Goal: Navigation & Orientation: Find specific page/section

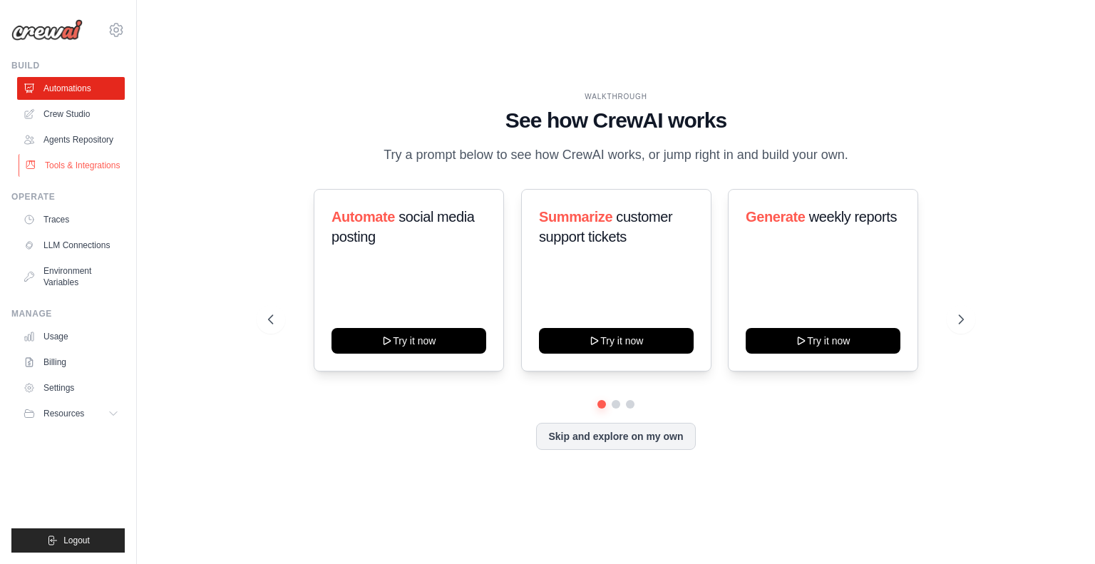
click at [66, 169] on link "Tools & Integrations" at bounding box center [73, 165] width 108 height 23
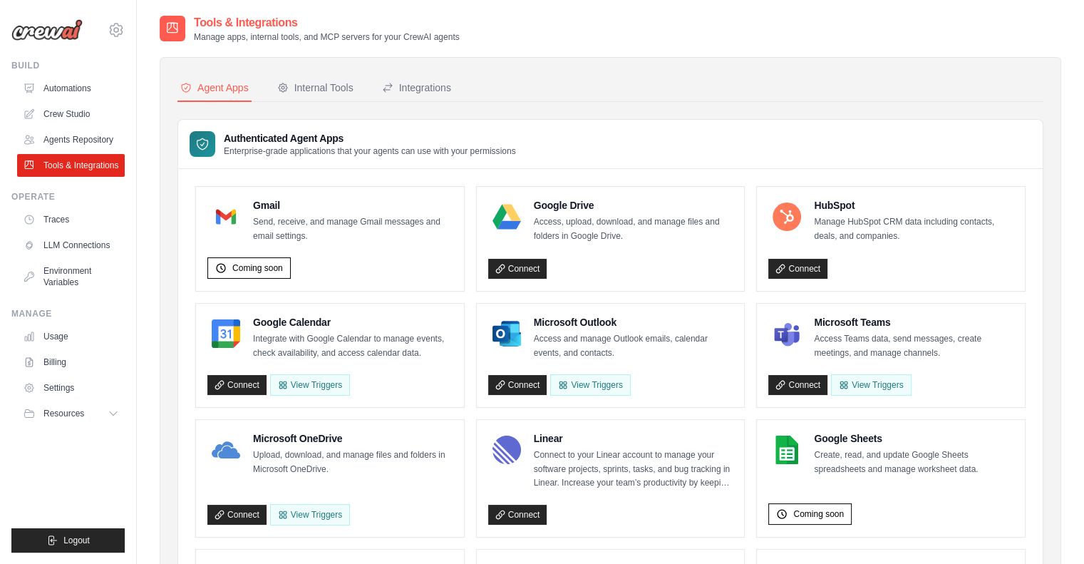
scroll to position [71, 0]
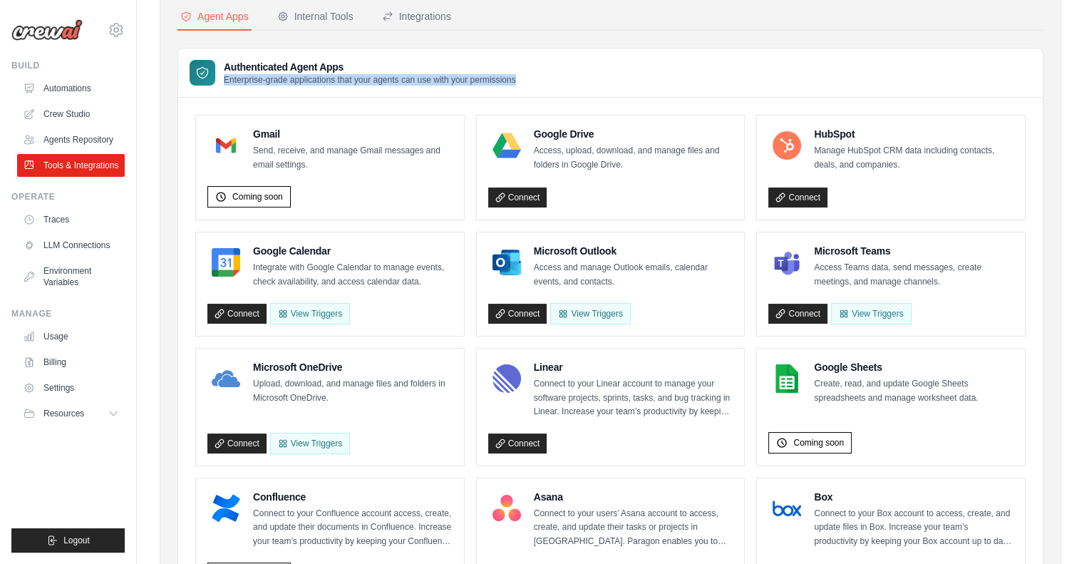
drag, startPoint x: 225, startPoint y: 82, endPoint x: 515, endPoint y: 85, distance: 290.1
click at [515, 85] on div "Authenticated Agent Apps Enterprise-grade applications that your agents can use…" at bounding box center [610, 72] width 865 height 49
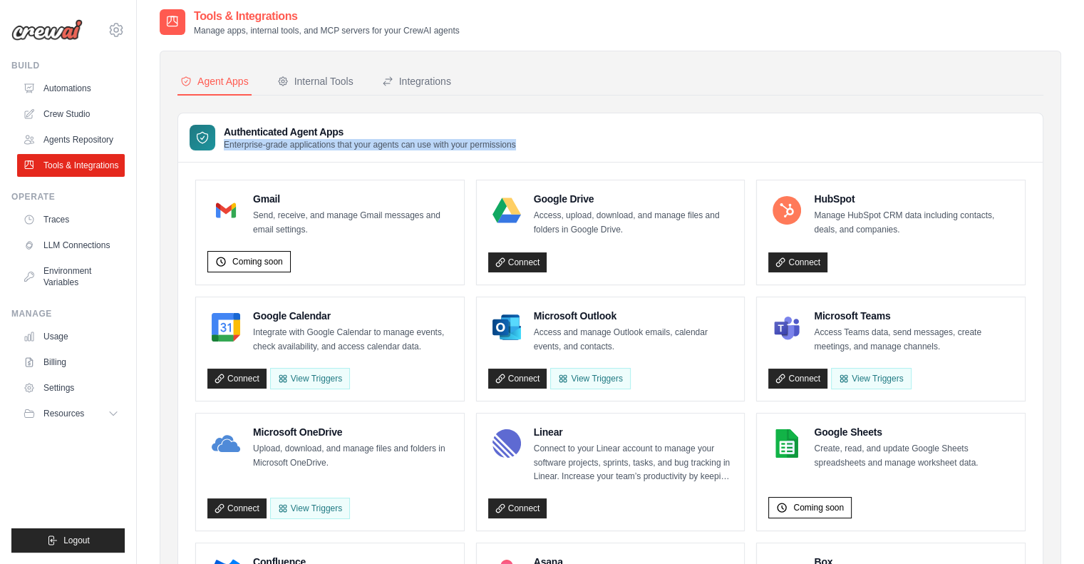
scroll to position [0, 0]
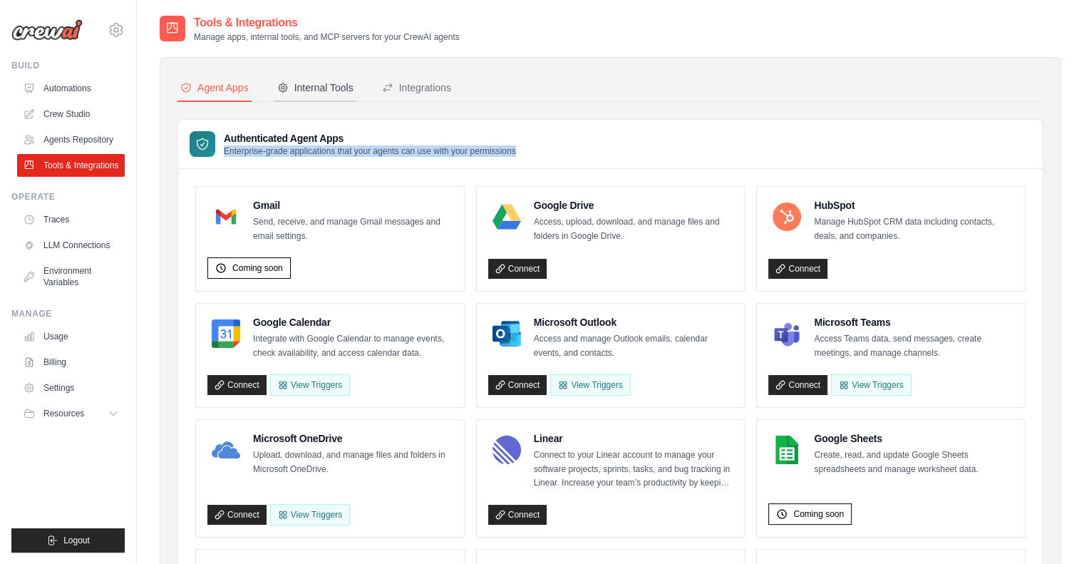
click at [297, 91] on div "Internal Tools" at bounding box center [315, 88] width 76 height 14
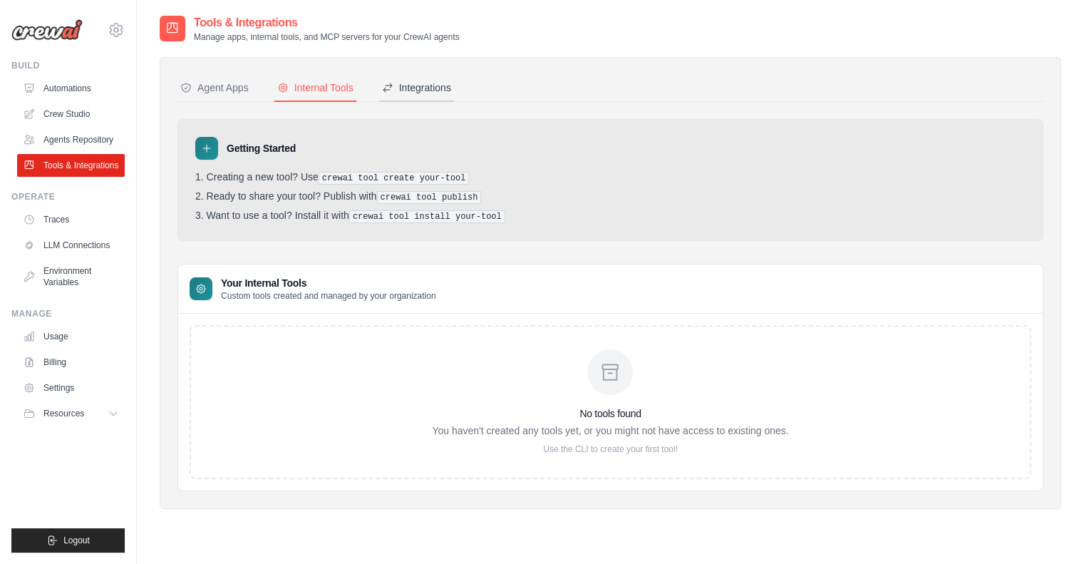
click at [439, 93] on div "Integrations" at bounding box center [416, 88] width 69 height 14
